Goal: Check status

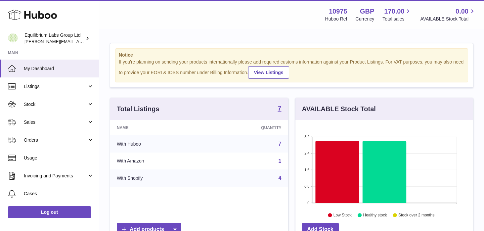
scroll to position [103, 177]
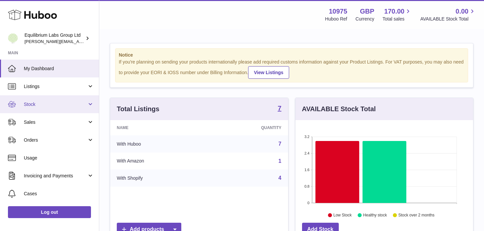
click at [72, 108] on link "Stock" at bounding box center [49, 104] width 99 height 18
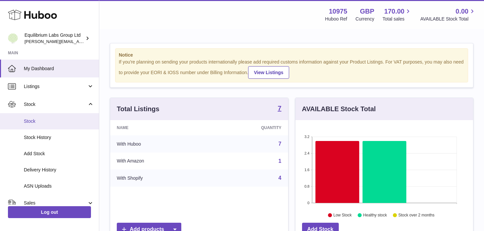
click at [66, 127] on link "Stock" at bounding box center [49, 121] width 99 height 16
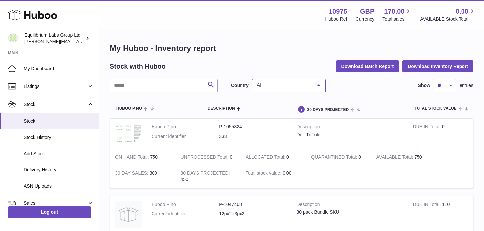
click at [277, 92] on div "All" at bounding box center [288, 85] width 73 height 13
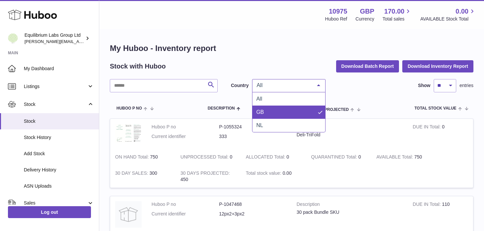
click at [274, 110] on span "GB" at bounding box center [288, 111] width 73 height 13
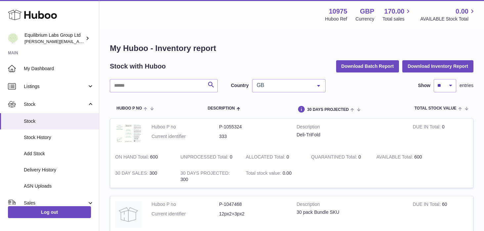
click at [304, 87] on span "GB" at bounding box center [283, 85] width 57 height 7
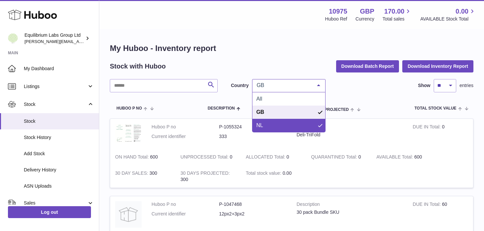
click at [280, 123] on span "NL" at bounding box center [288, 125] width 73 height 13
